Goal: Task Accomplishment & Management: Manage account settings

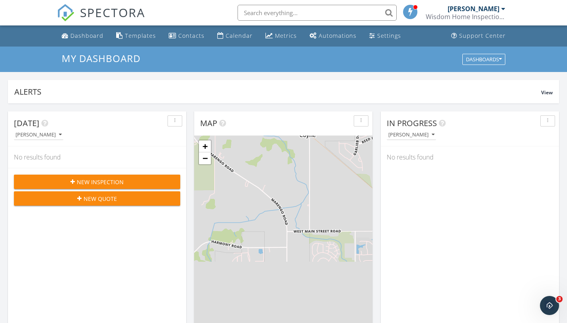
click at [504, 9] on div at bounding box center [504, 9] width 4 height 6
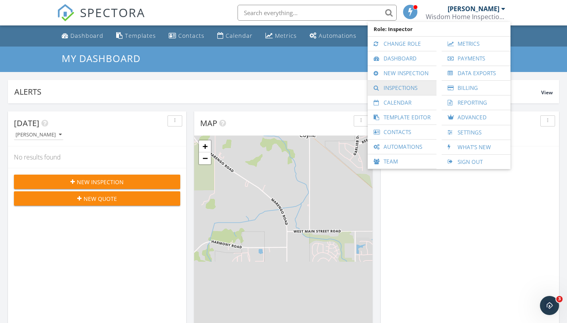
click at [396, 85] on link "Inspections" at bounding box center [402, 88] width 61 height 14
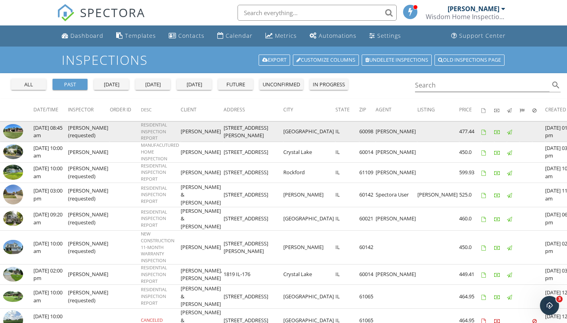
click at [17, 135] on img at bounding box center [13, 131] width 20 height 15
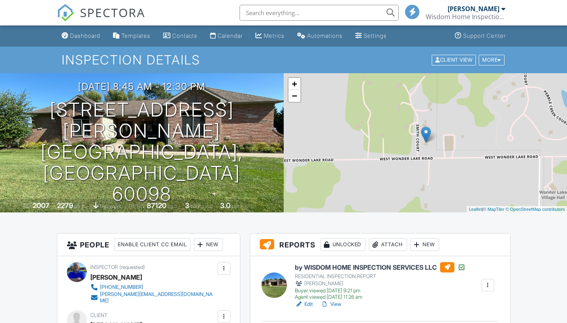
click at [310, 301] on link "Edit" at bounding box center [304, 305] width 18 height 8
